Goal: Check status: Check status

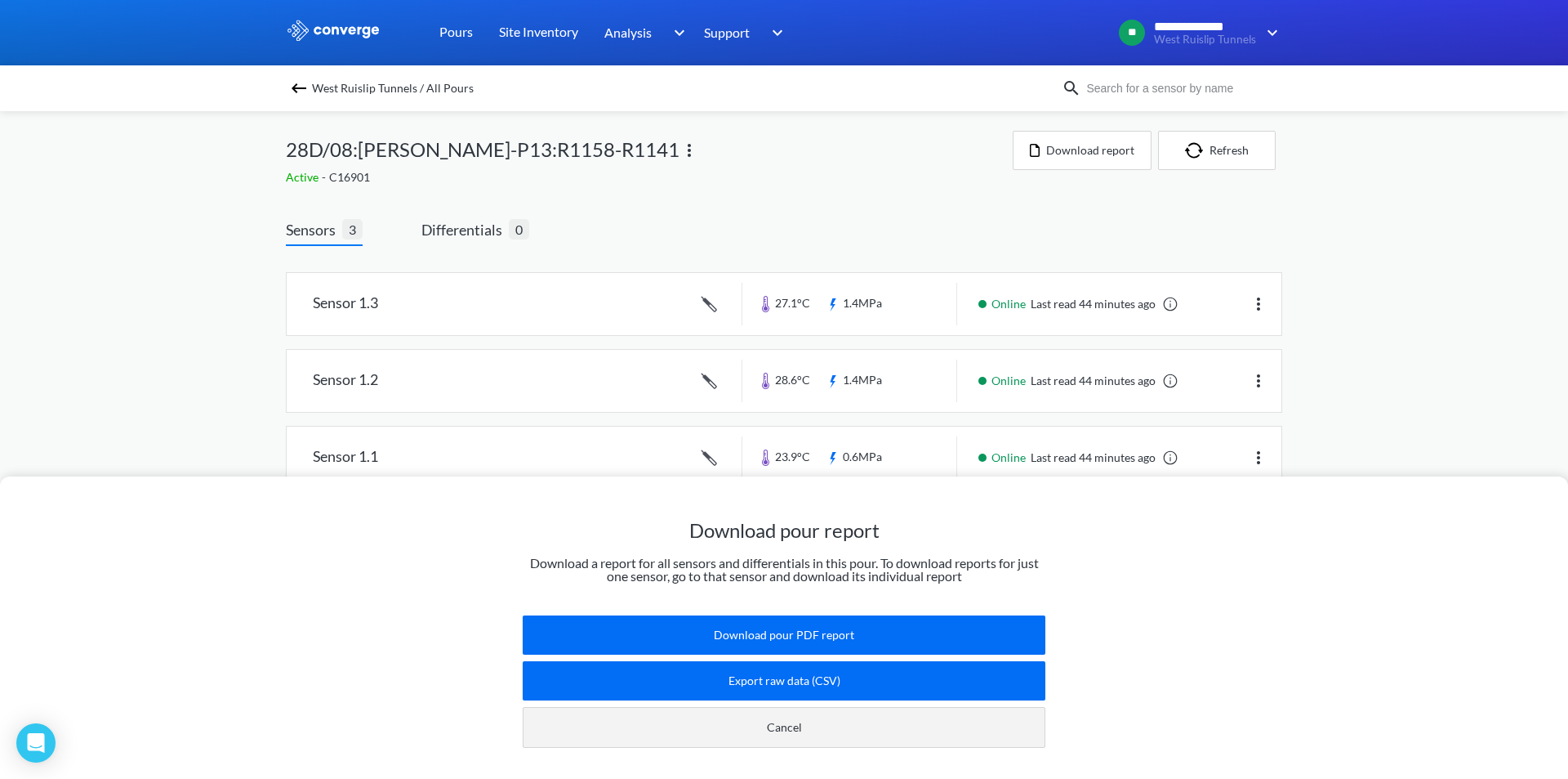
click at [789, 550] on button "Cancel" at bounding box center [784, 727] width 523 height 41
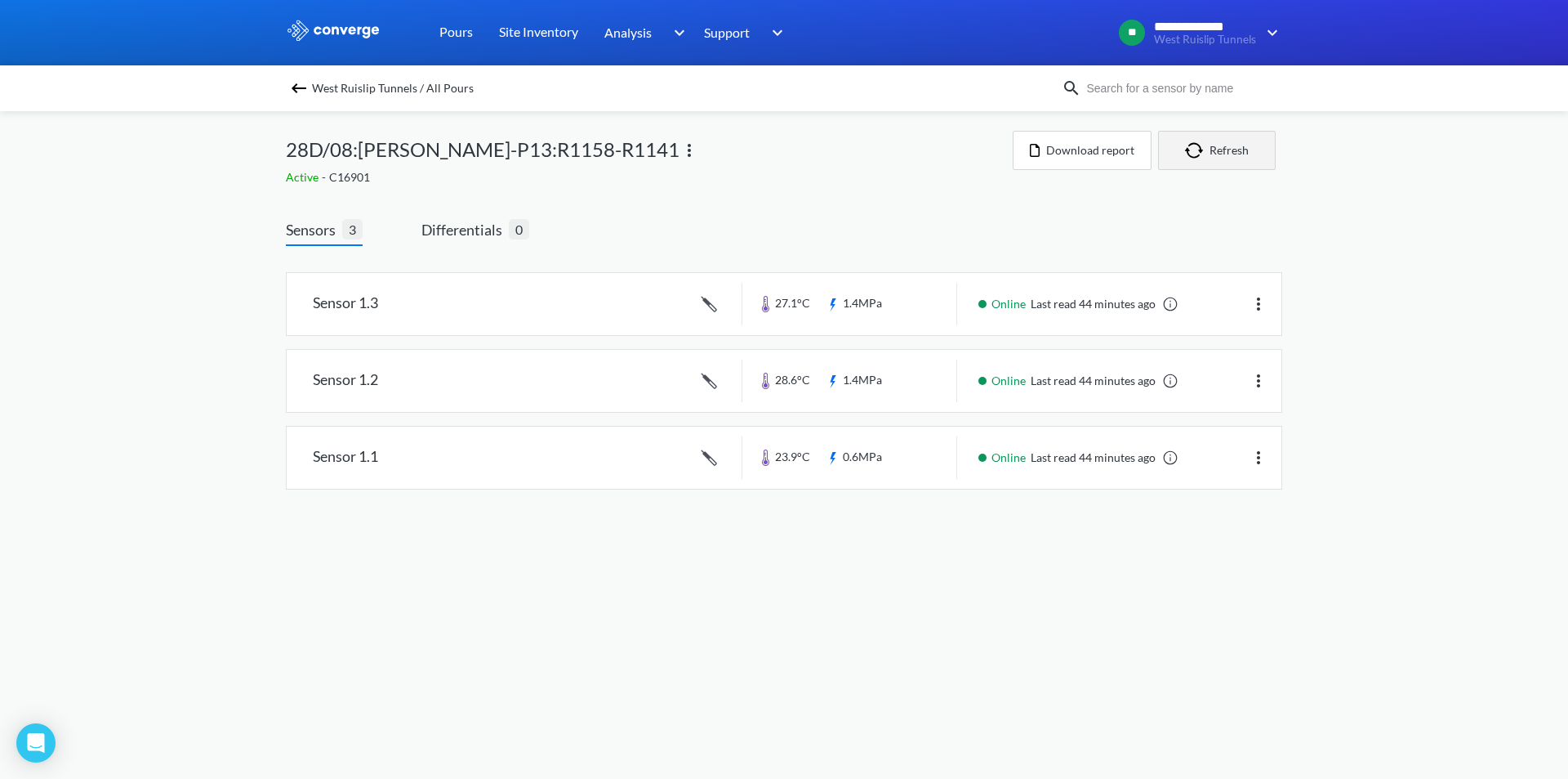
click at [1044, 164] on button "Refresh" at bounding box center [1217, 150] width 118 height 39
click at [885, 453] on link at bounding box center [784, 458] width 995 height 62
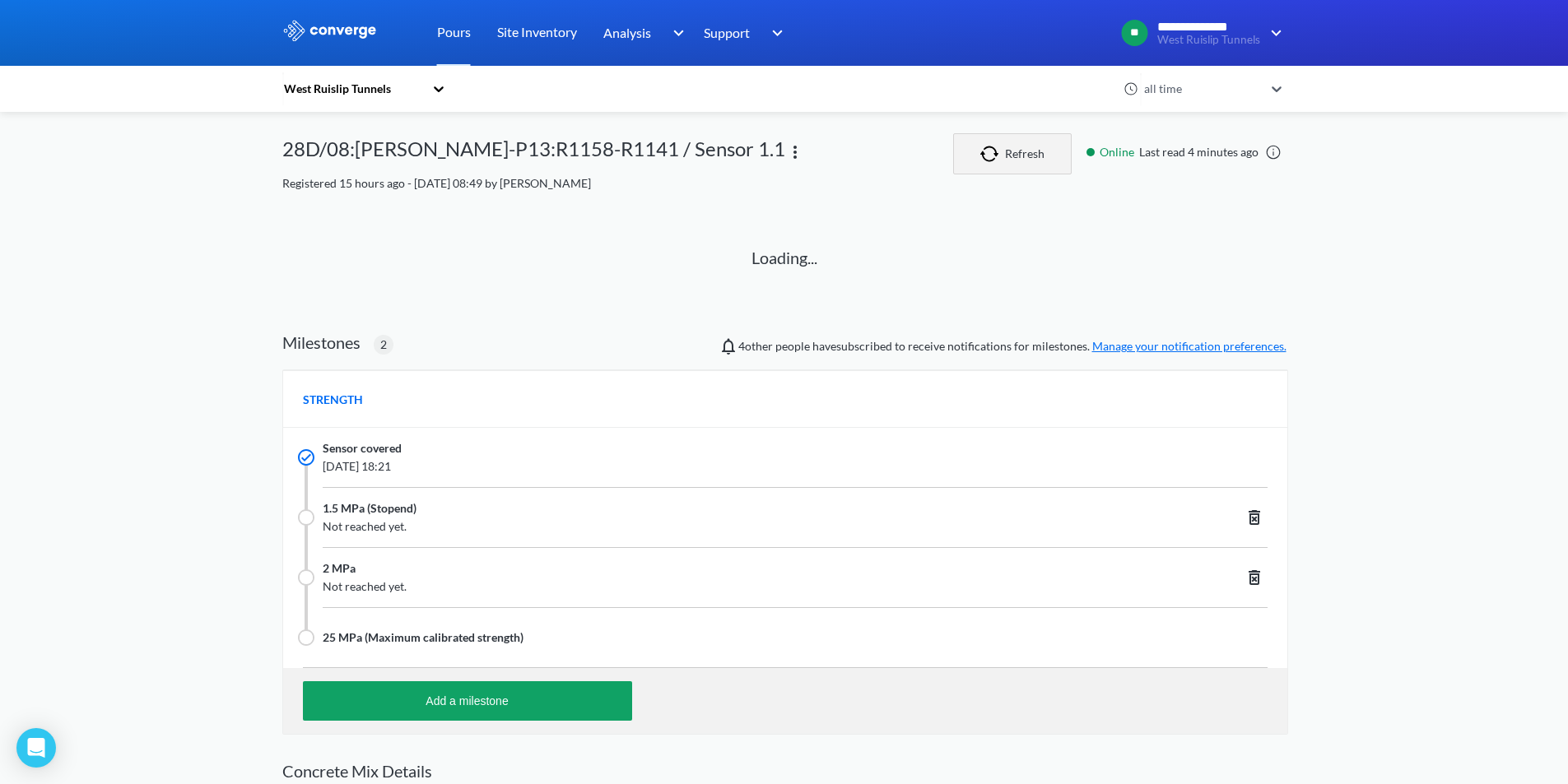
click at [1042, 137] on button "Refresh" at bounding box center [1012, 154] width 119 height 41
click at [1036, 158] on button "Refresh" at bounding box center [1012, 154] width 119 height 41
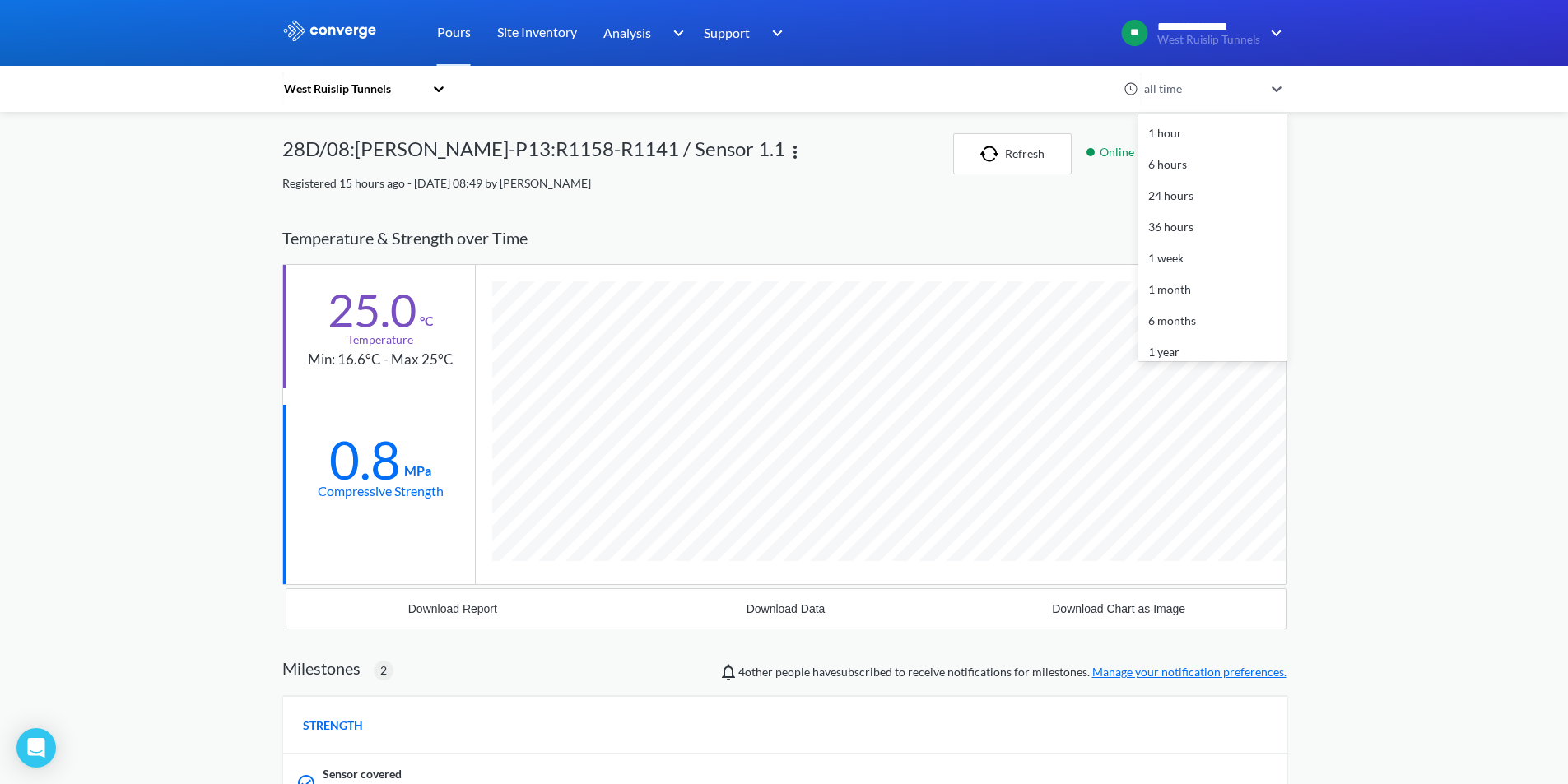
click at [1052, 89] on icon at bounding box center [1276, 89] width 10 height 6
click at [1052, 120] on div "**********" at bounding box center [784, 659] width 1568 height 1319
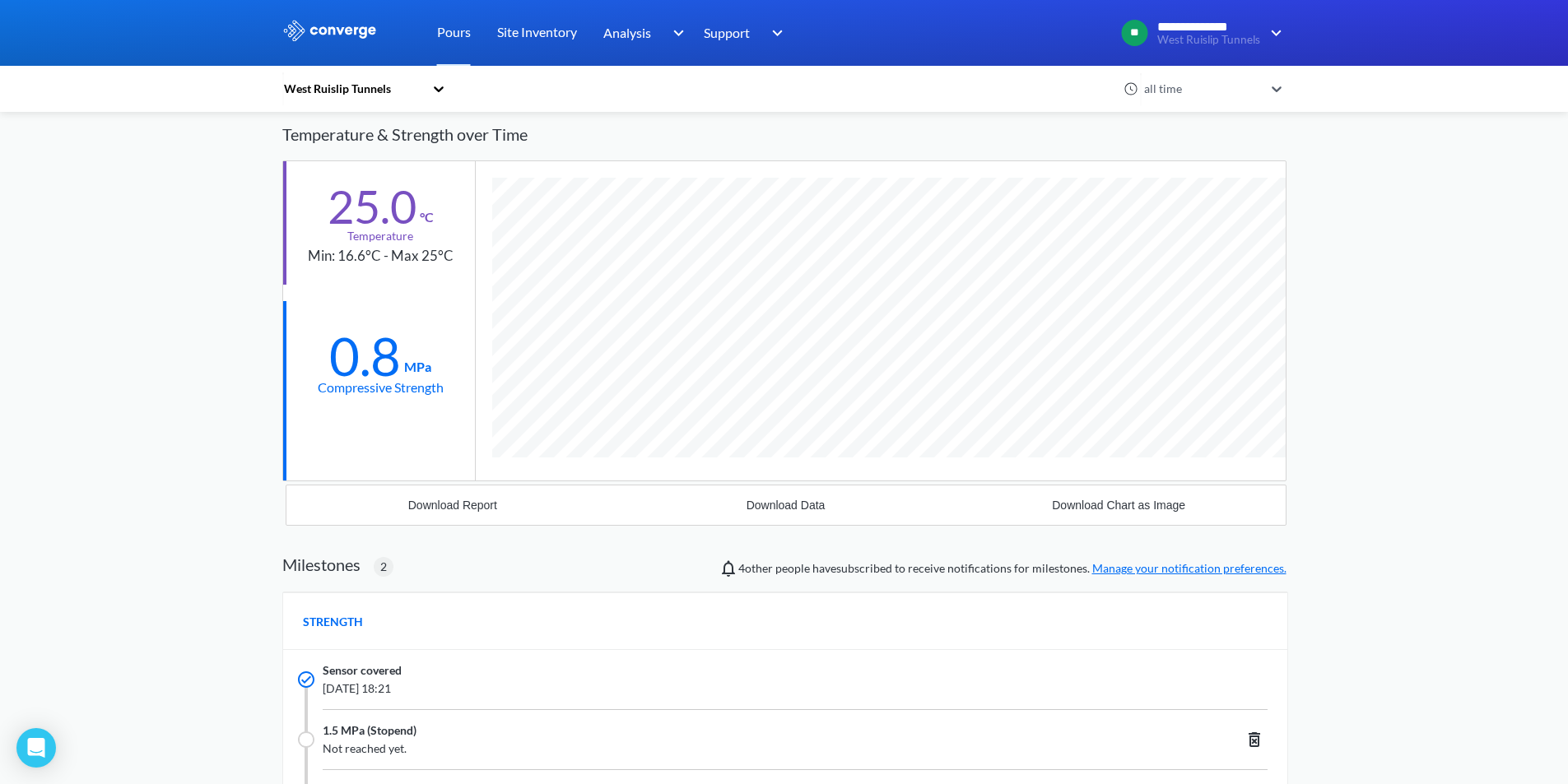
scroll to position [0, 0]
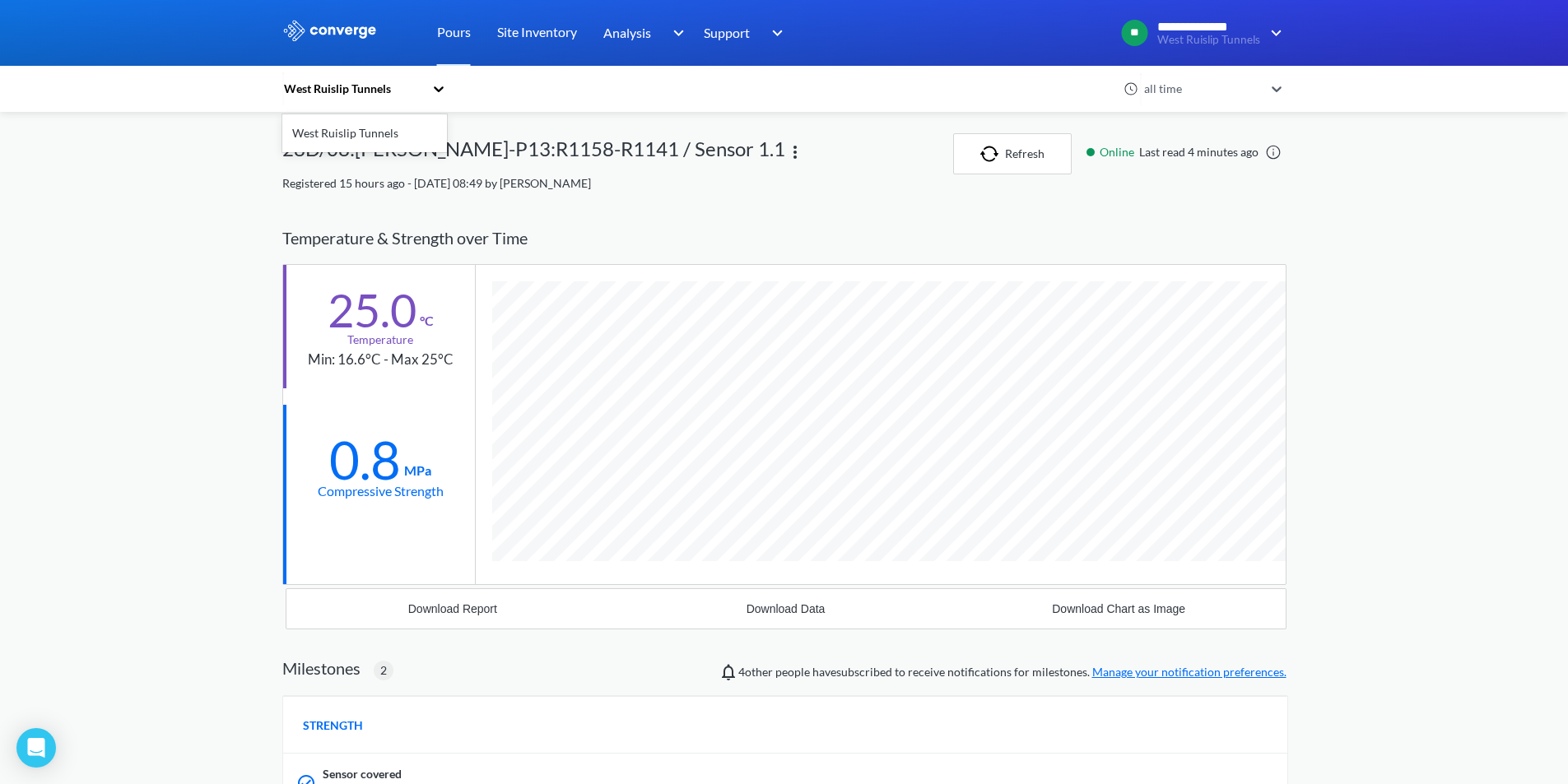
click at [351, 88] on div "West Ruislip Tunnels" at bounding box center [354, 89] width 142 height 18
click at [550, 99] on div "option West Ruislip Tunnels focused, 1 of 1. 1 result available. Use Up and Dow…" at bounding box center [702, 88] width 839 height 38
click at [1049, 142] on button "Refresh" at bounding box center [1012, 154] width 119 height 41
click at [342, 28] on img at bounding box center [331, 29] width 96 height 21
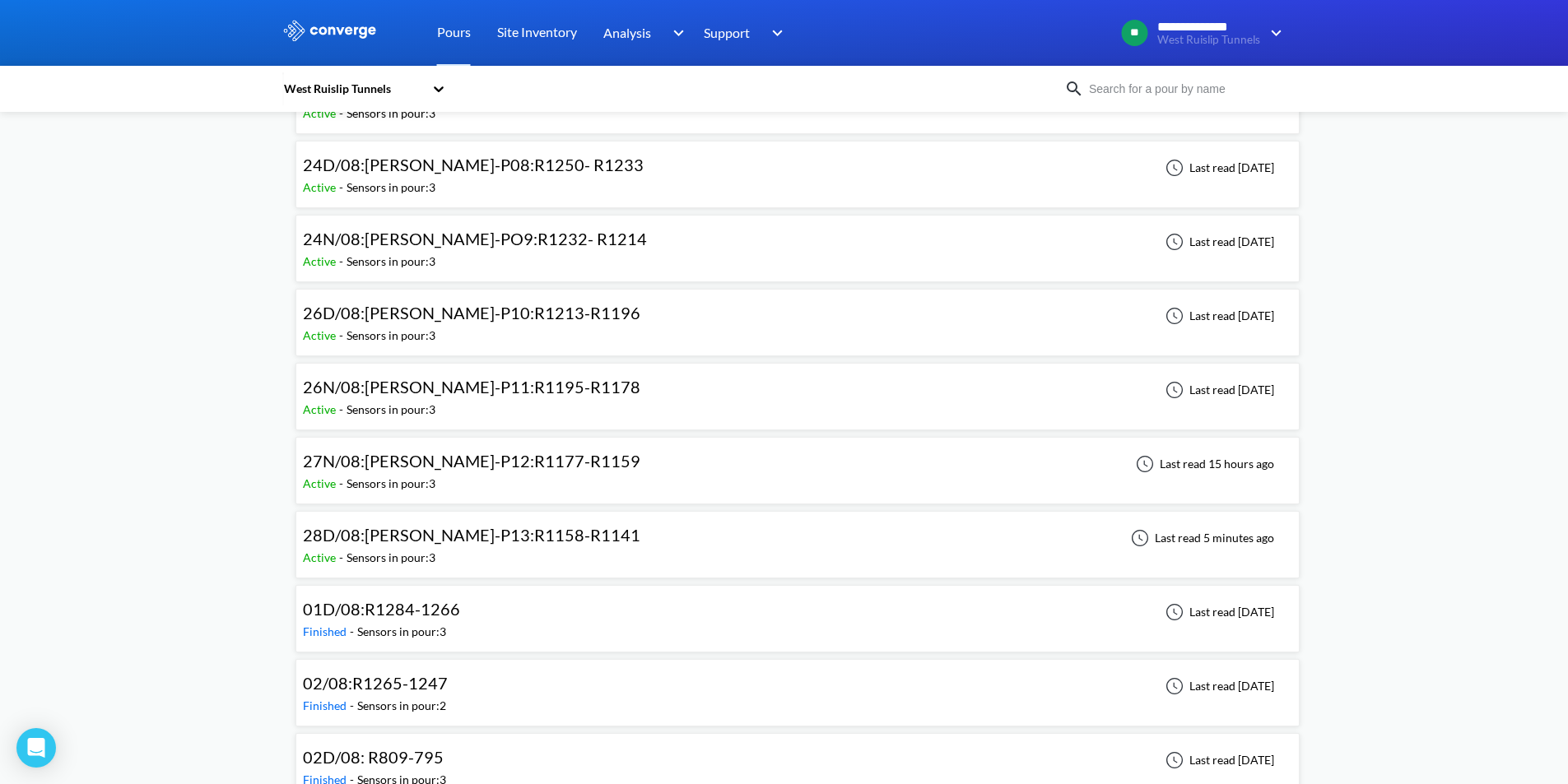
scroll to position [727, 0]
click at [598, 542] on div "28D/08:[PERSON_NAME]-P13:R1158-R1141 Active - Sensors in pour: 3 Last read 5 mi…" at bounding box center [797, 543] width 990 height 52
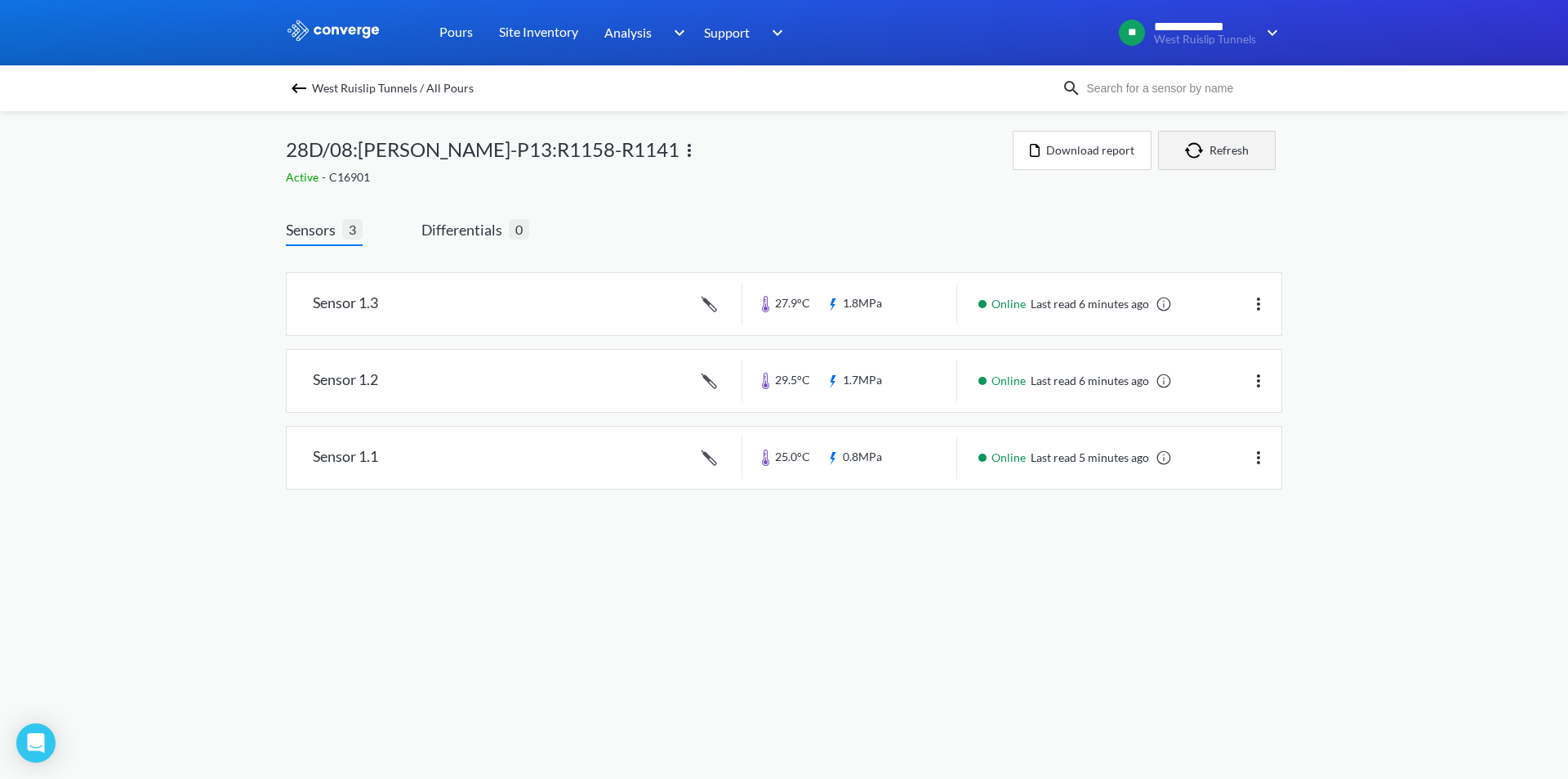
click at [1044, 159] on button "Refresh" at bounding box center [1217, 150] width 118 height 39
click at [887, 456] on link at bounding box center [784, 458] width 995 height 62
click at [1044, 162] on button "Refresh" at bounding box center [1217, 150] width 118 height 39
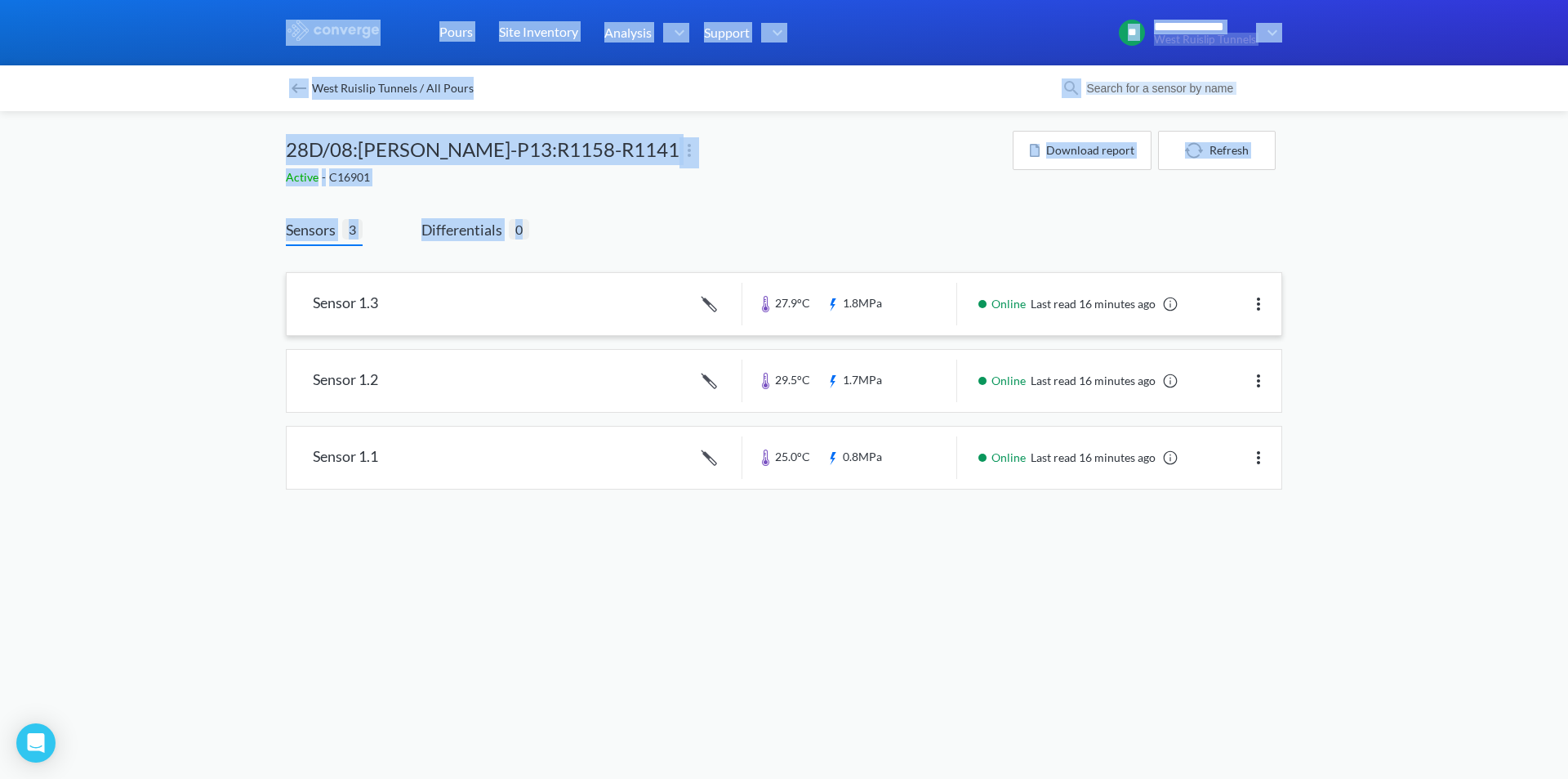
drag, startPoint x: 921, startPoint y: 543, endPoint x: 897, endPoint y: 276, distance: 268.1
click at [897, 276] on body "**********" at bounding box center [784, 390] width 1568 height 779
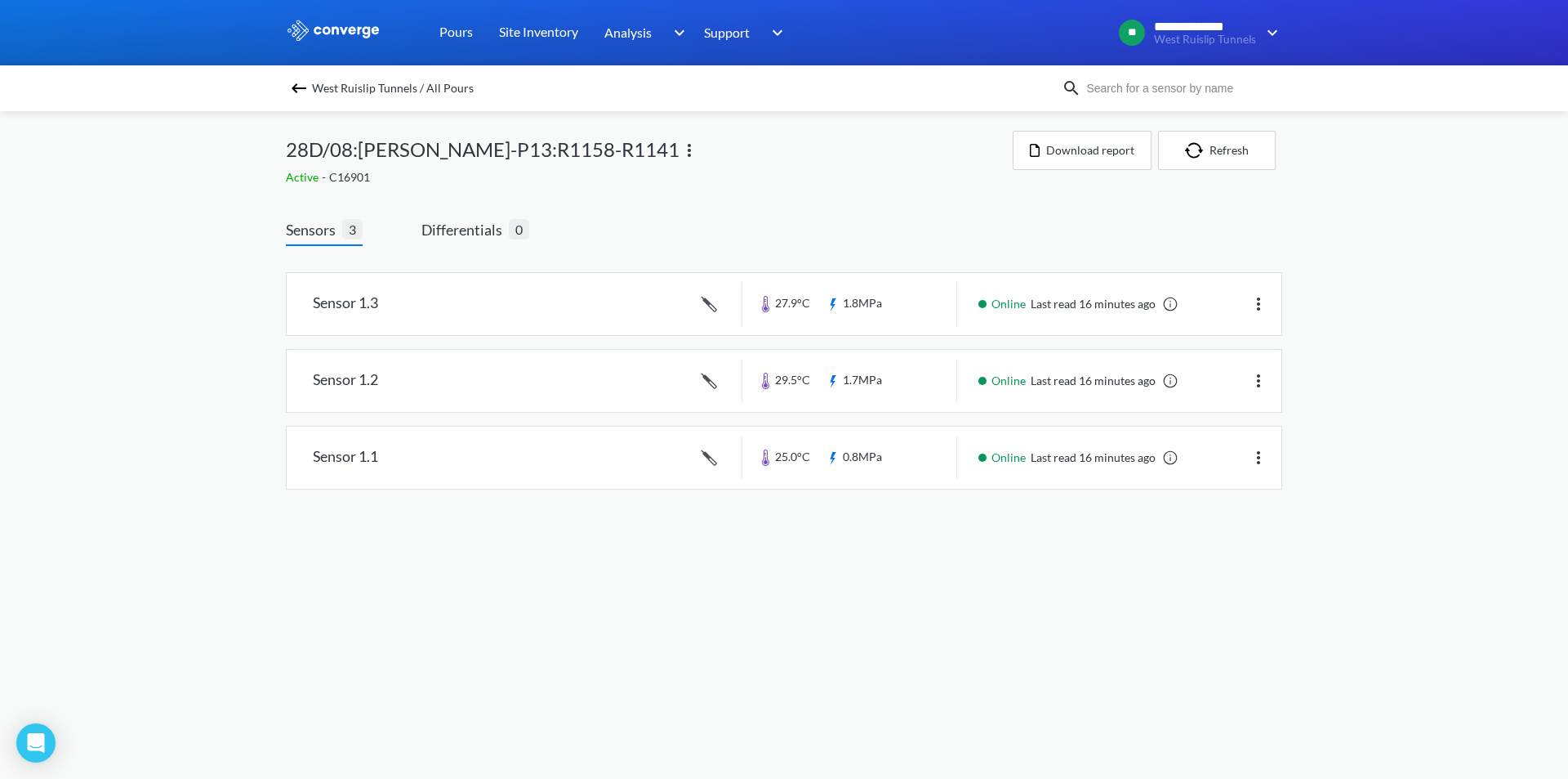
click at [852, 542] on body "**********" at bounding box center [784, 390] width 1568 height 779
click at [472, 225] on span "Differentials" at bounding box center [465, 229] width 88 height 23
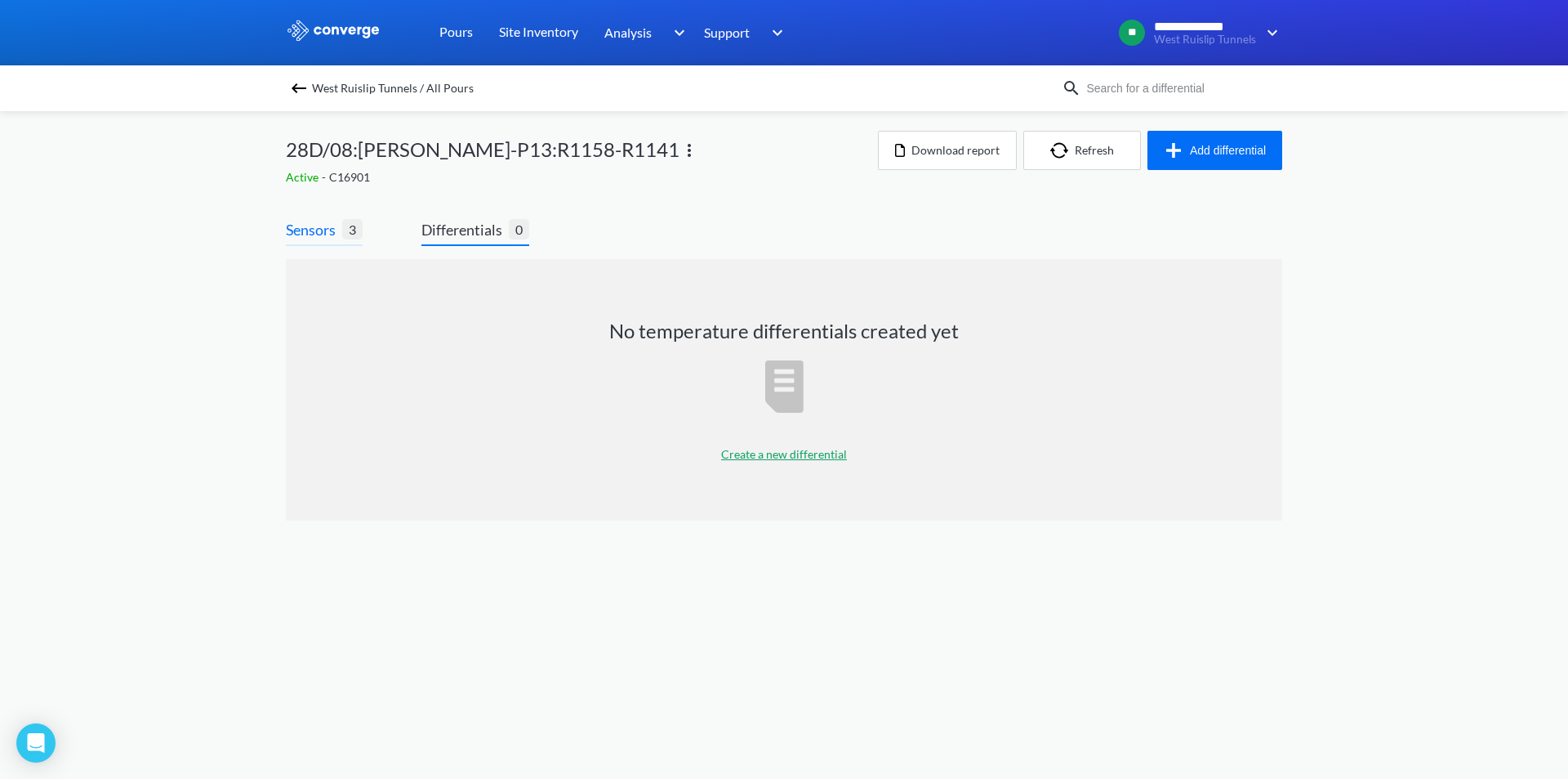
click at [308, 238] on span "Sensors" at bounding box center [314, 229] width 57 height 23
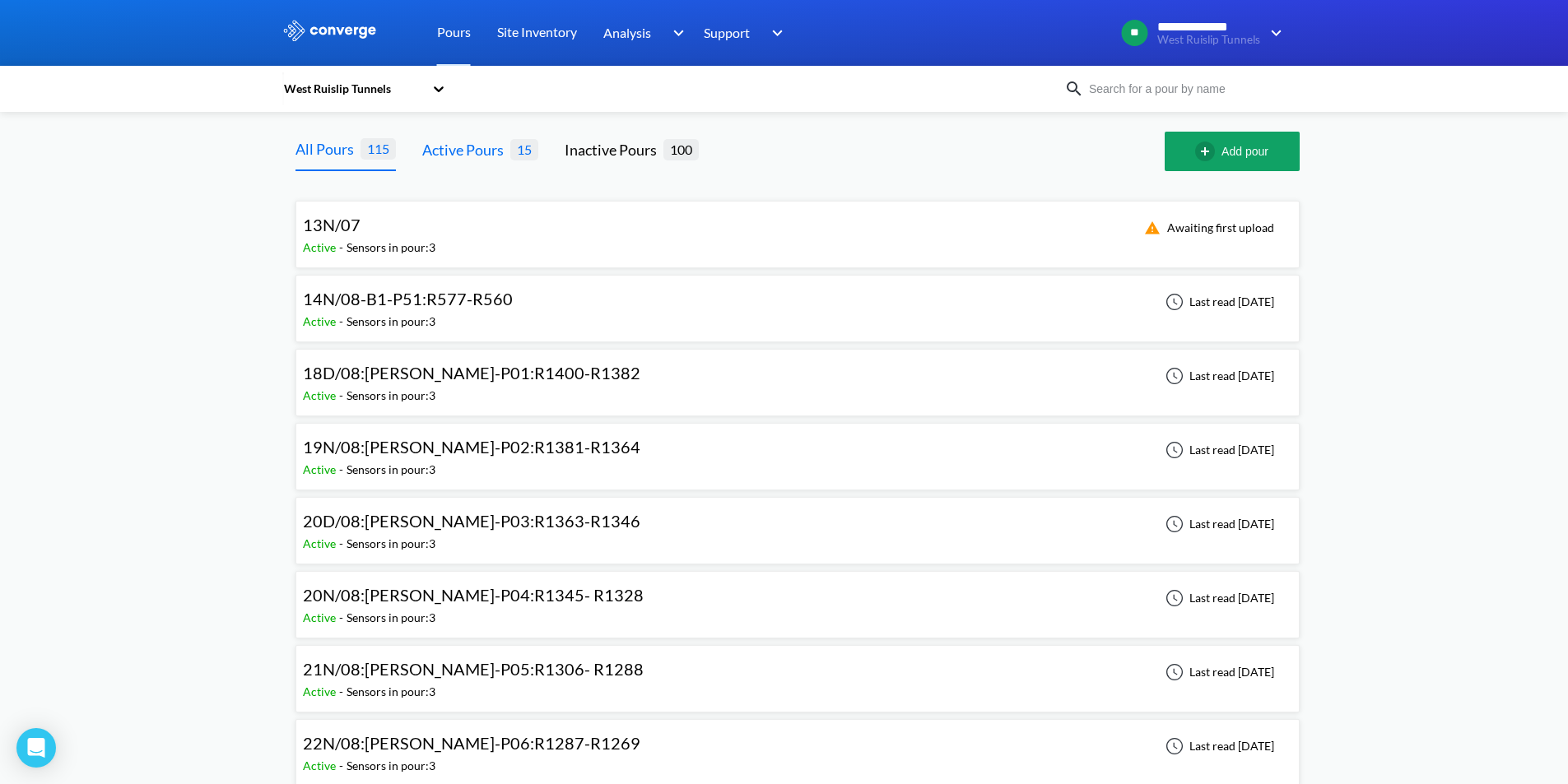
click at [493, 144] on div "Active Pours" at bounding box center [467, 149] width 88 height 23
click at [595, 145] on div "Inactive Pours" at bounding box center [613, 149] width 99 height 23
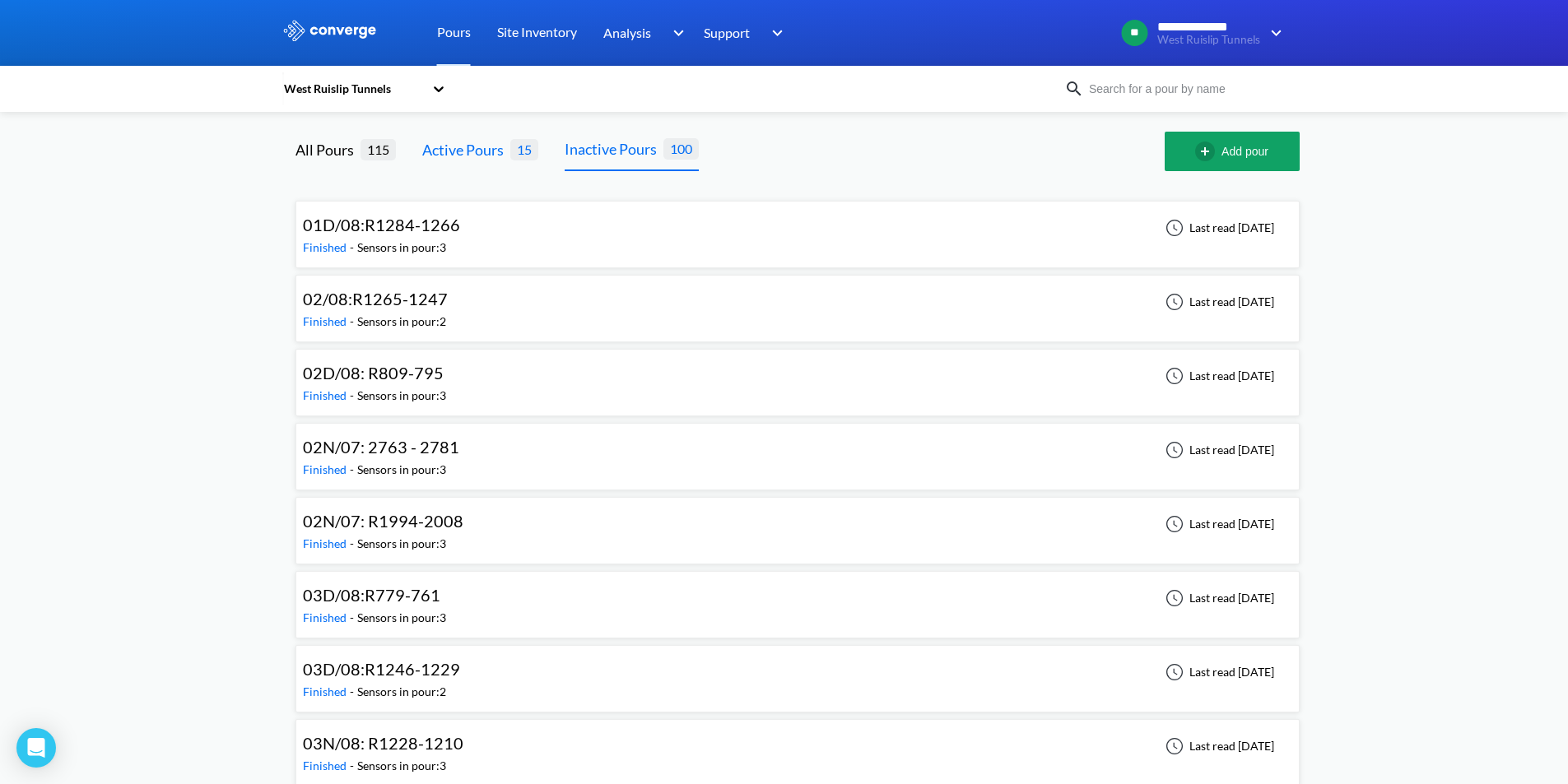
click at [478, 148] on div "Active Pours" at bounding box center [467, 149] width 88 height 23
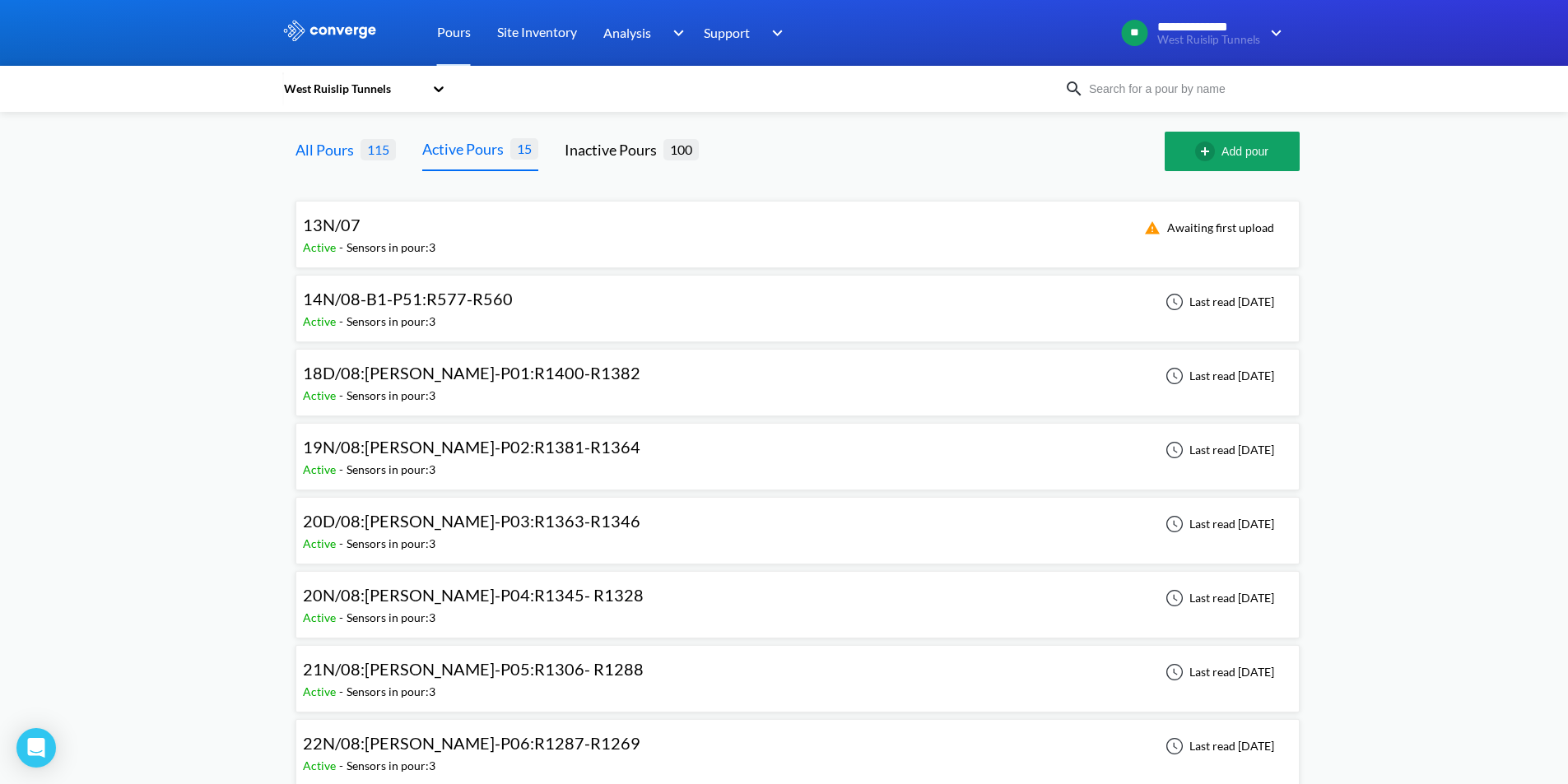
click at [368, 151] on span "115" at bounding box center [378, 149] width 35 height 20
click at [322, 148] on div "All Pours" at bounding box center [328, 149] width 65 height 23
click at [385, 151] on span "115" at bounding box center [378, 148] width 35 height 20
click at [454, 155] on div "Active Pours" at bounding box center [467, 149] width 88 height 23
click at [339, 144] on div "All Pours" at bounding box center [328, 149] width 65 height 23
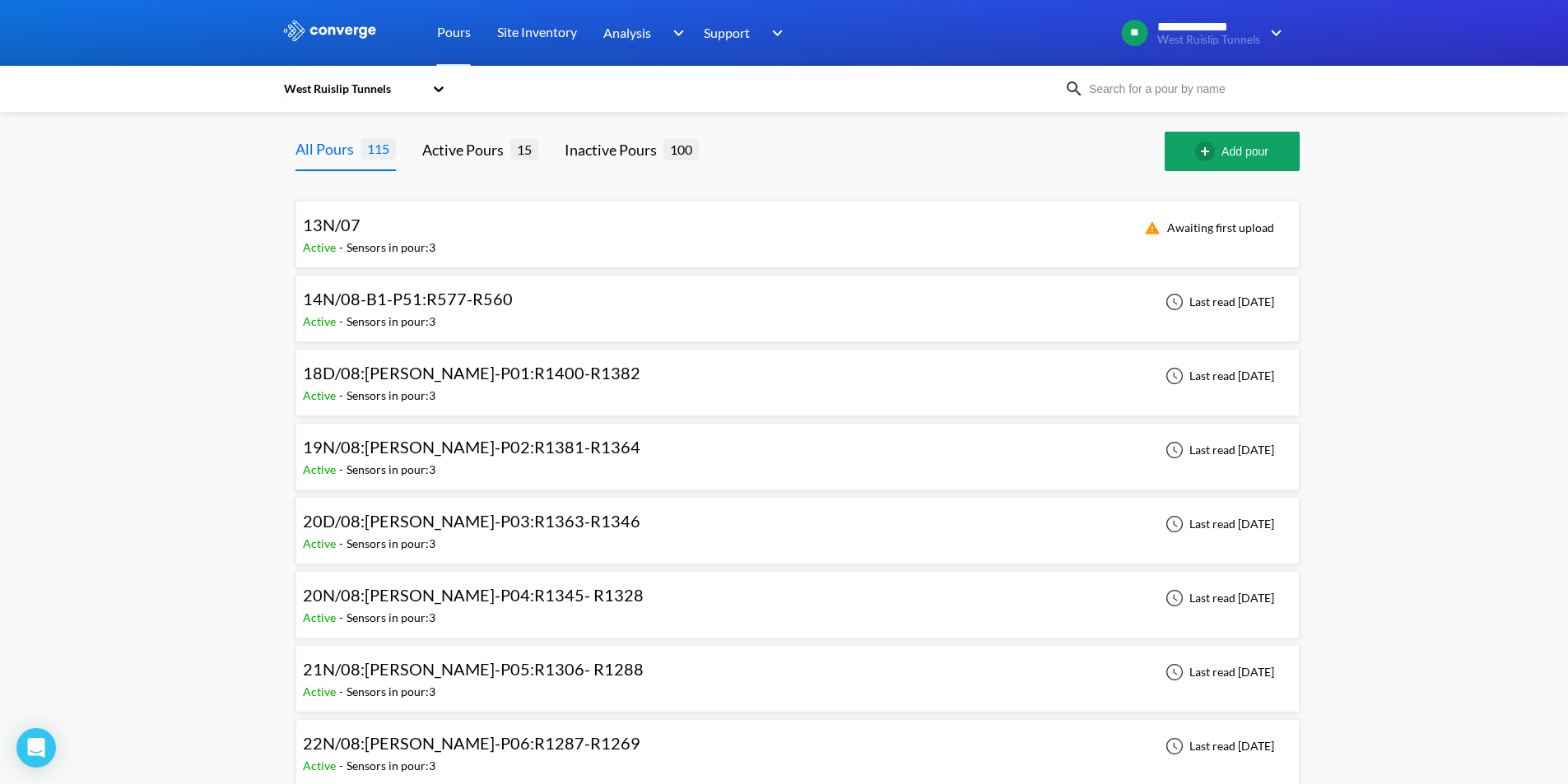
click at [336, 35] on img at bounding box center [331, 29] width 96 height 21
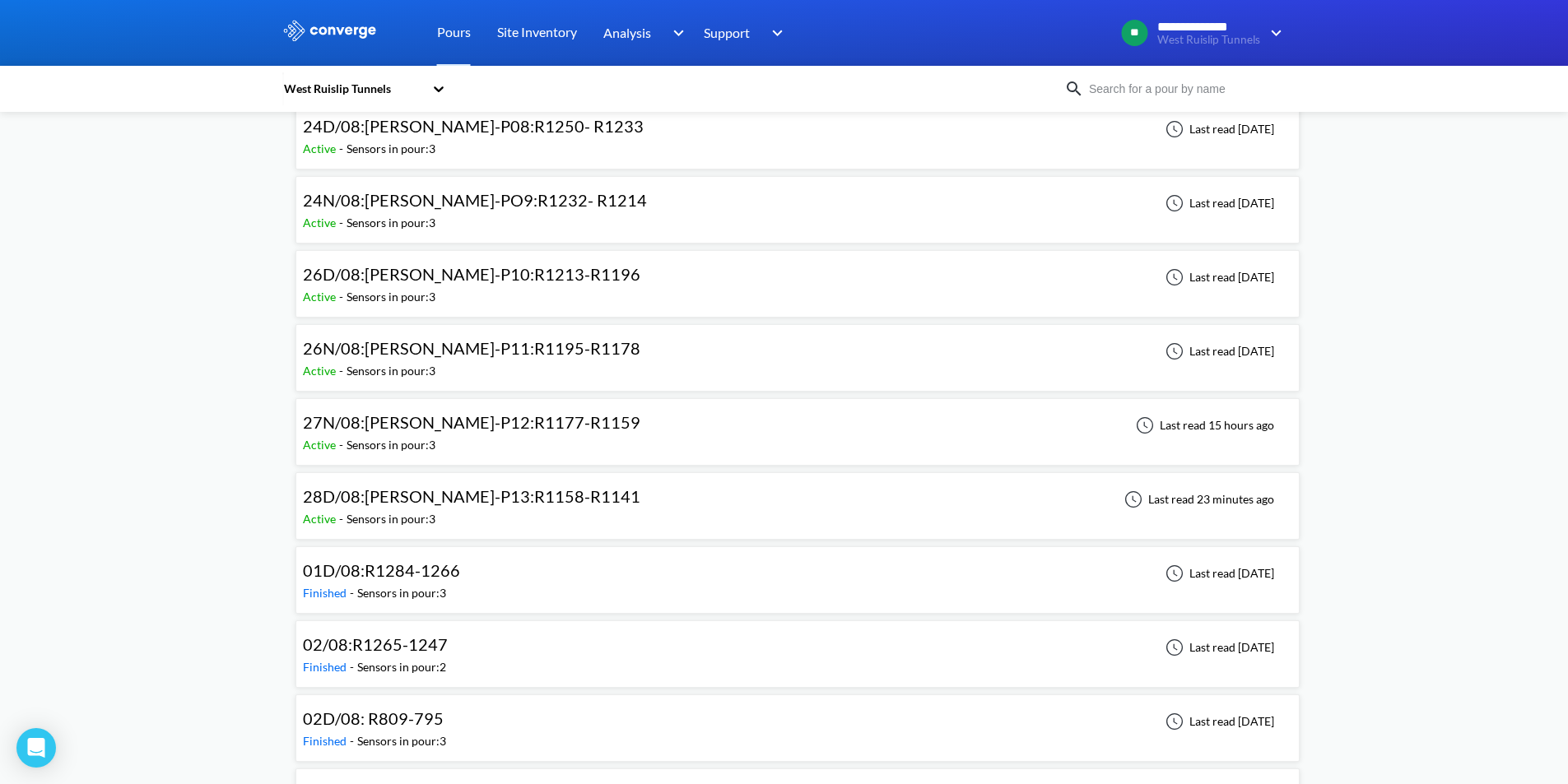
scroll to position [766, 0]
click at [523, 501] on span "28D/08:[PERSON_NAME]-P13:R1158-R1141" at bounding box center [471, 494] width 338 height 19
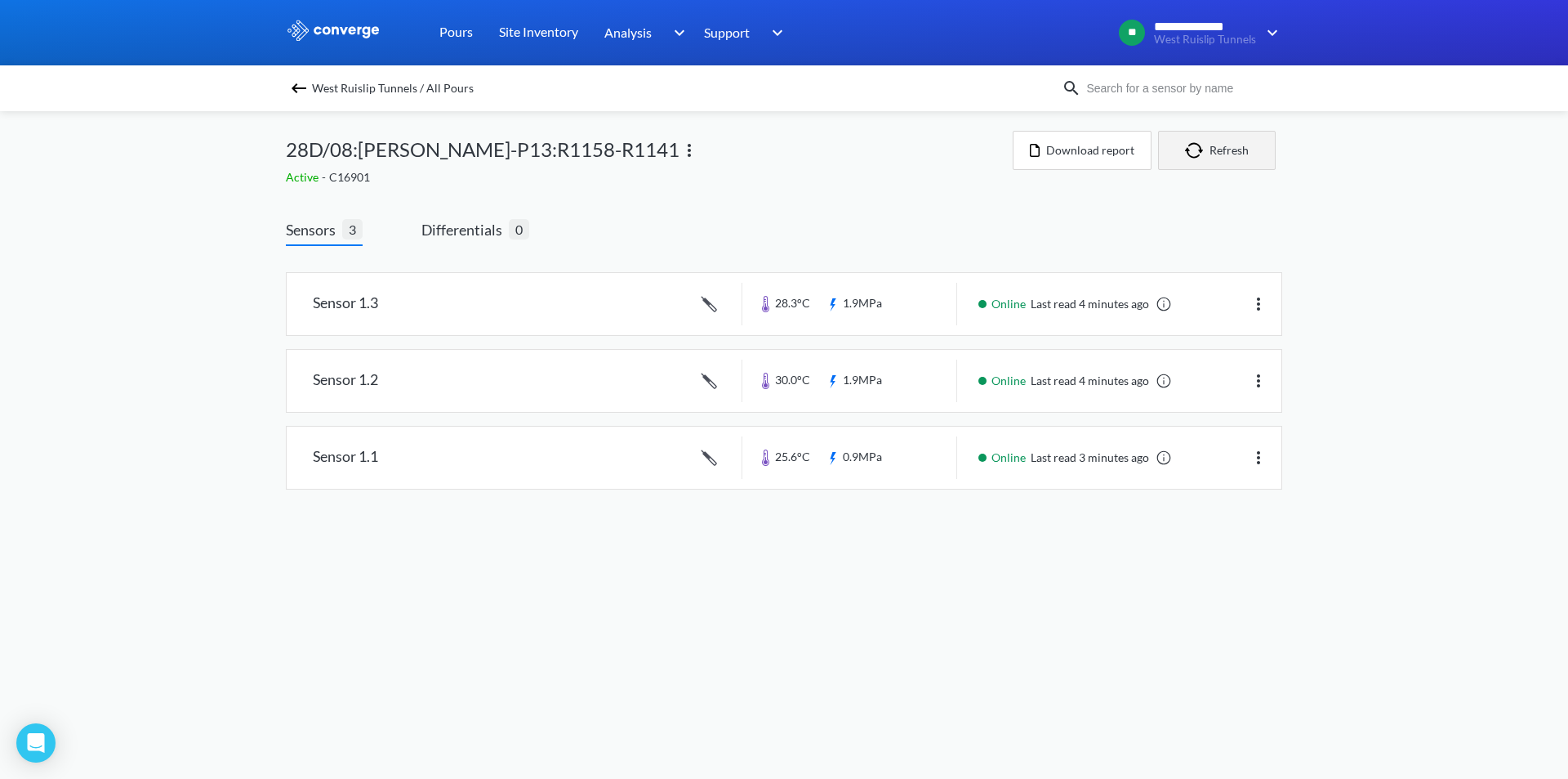
click at [1044, 165] on button "Refresh" at bounding box center [1217, 150] width 118 height 39
click at [1044, 153] on button "Refresh" at bounding box center [1217, 150] width 118 height 39
click at [1044, 147] on button "Refresh" at bounding box center [1217, 150] width 118 height 39
click at [1044, 165] on button "Refresh" at bounding box center [1217, 150] width 118 height 39
click at [1044, 148] on button "Refresh" at bounding box center [1217, 150] width 118 height 39
